Goal: Download file/media

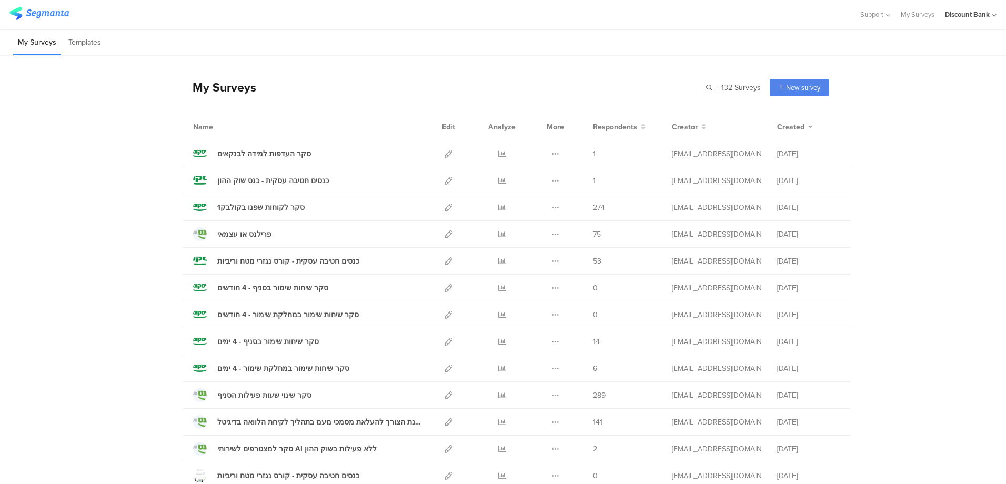
click at [552, 342] on icon at bounding box center [555, 342] width 8 height 8
click at [545, 387] on link "Export" at bounding box center [534, 387] width 58 height 19
click at [552, 365] on icon at bounding box center [555, 369] width 8 height 8
click at [534, 414] on link "Export" at bounding box center [534, 414] width 58 height 19
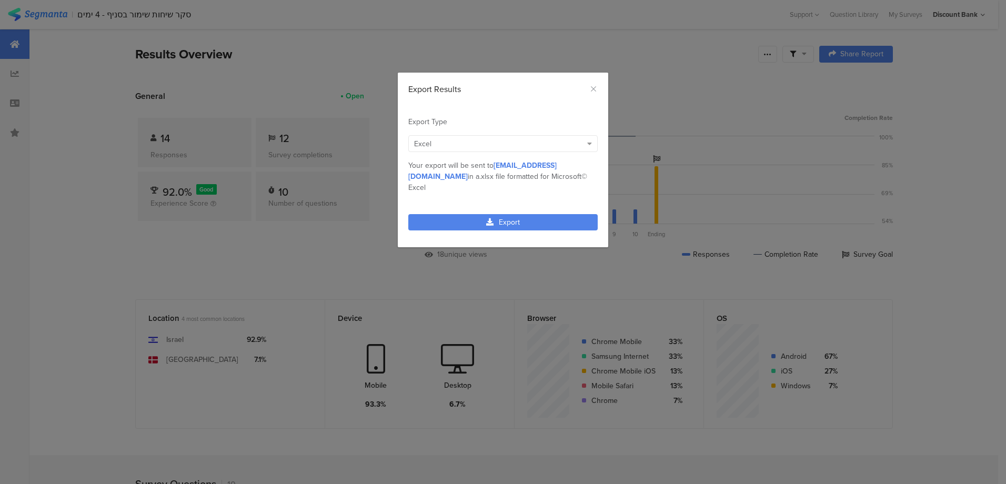
click at [497, 214] on link "Export" at bounding box center [502, 222] width 189 height 16
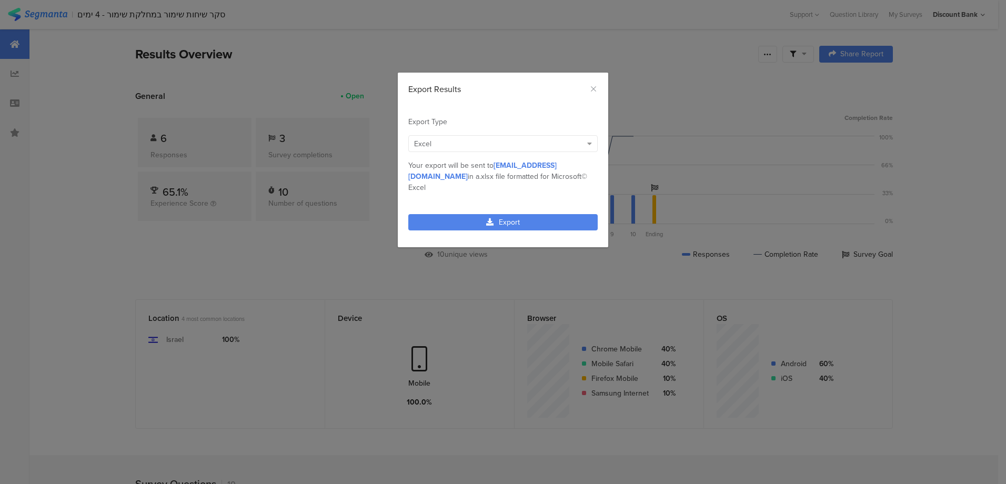
click at [490, 221] on div "Export" at bounding box center [503, 228] width 210 height 38
click at [490, 215] on link "Export" at bounding box center [502, 222] width 189 height 16
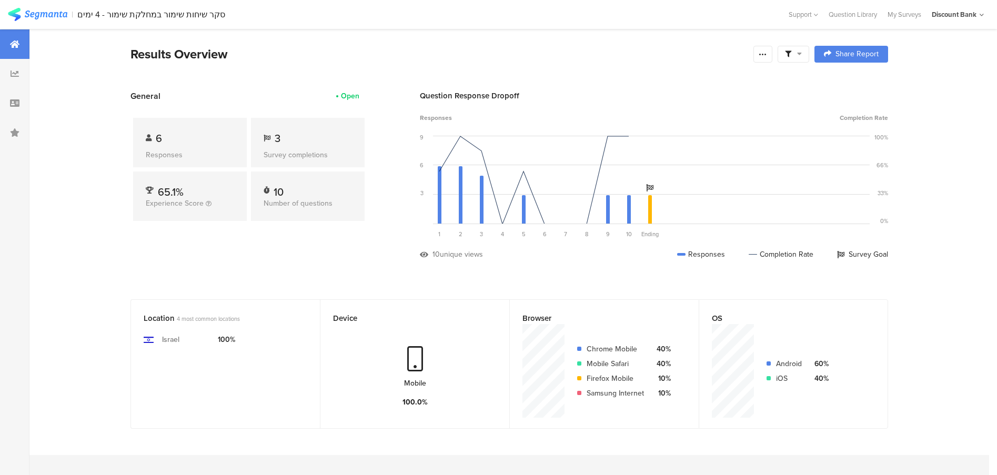
scroll to position [32, 0]
